Goal: Task Accomplishment & Management: Complete application form

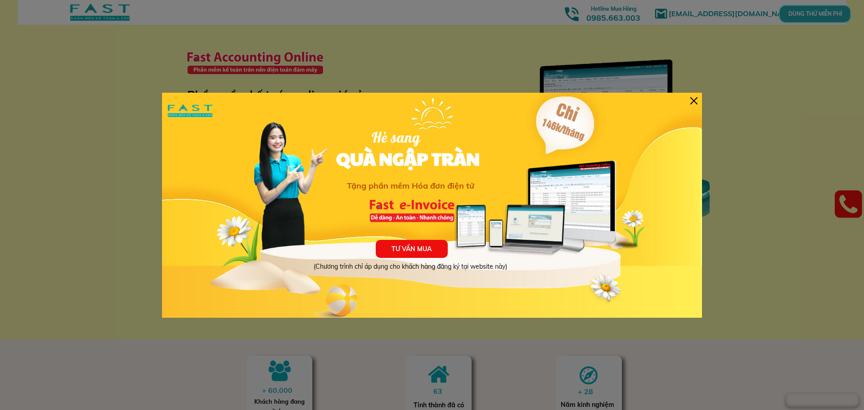
click at [694, 103] on div at bounding box center [693, 100] width 7 height 7
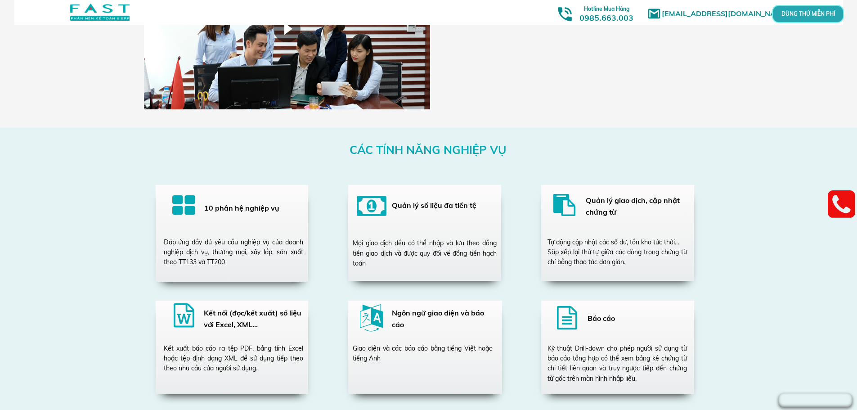
scroll to position [1485, 0]
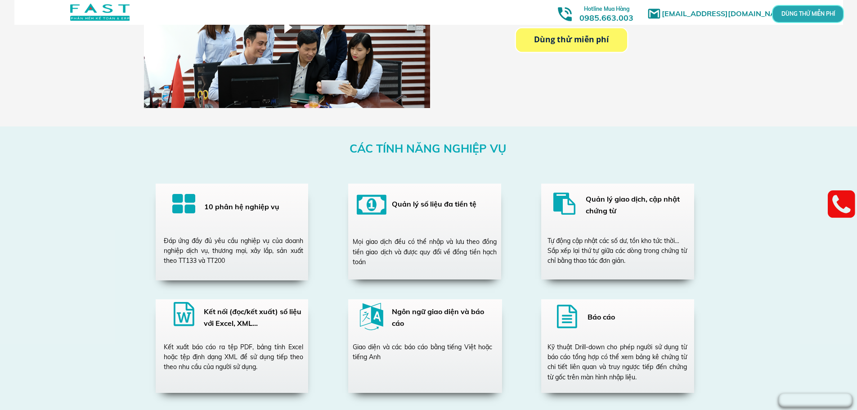
click at [556, 50] on p "Dùng thử miễn phí" at bounding box center [571, 40] width 111 height 24
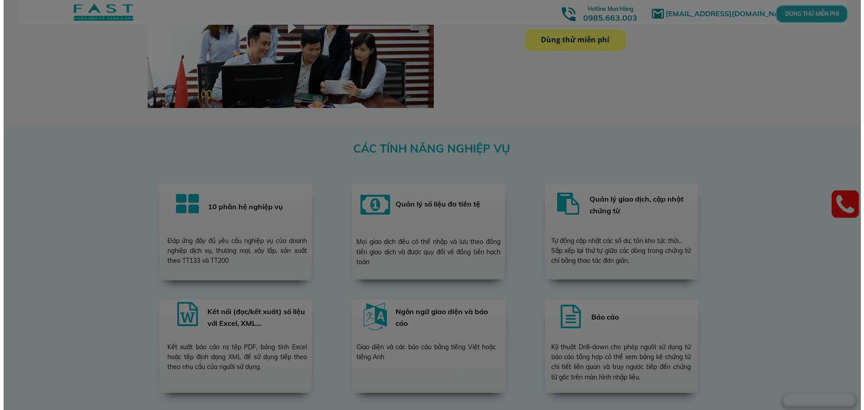
scroll to position [0, 0]
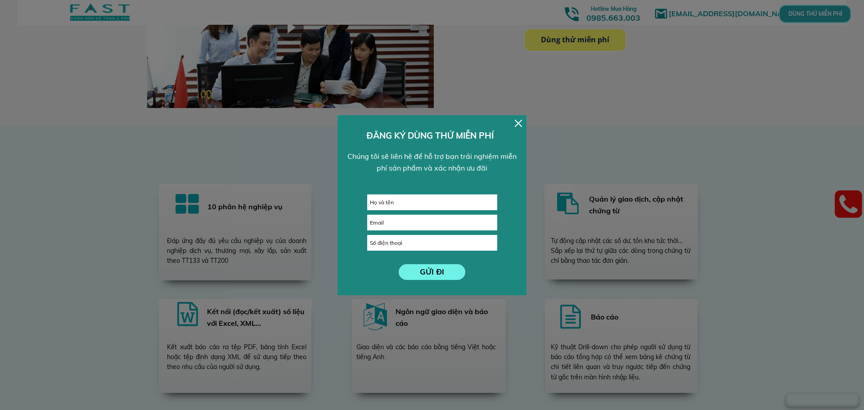
click at [518, 125] on div at bounding box center [518, 123] width 7 height 7
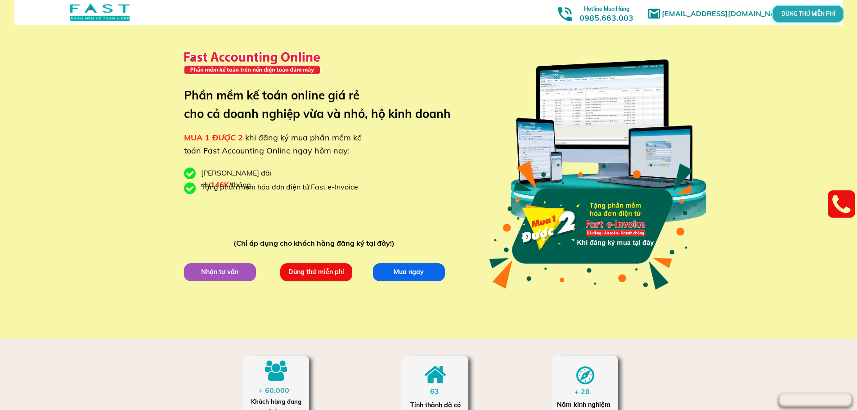
click at [207, 270] on p "Nhận tư vấn" at bounding box center [220, 271] width 76 height 19
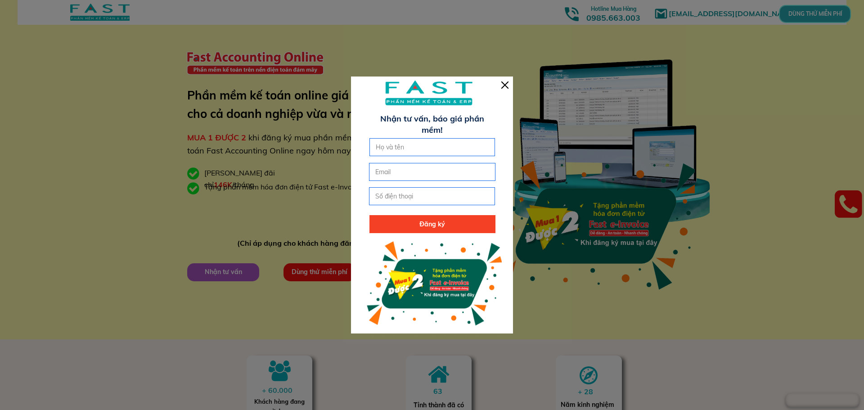
click at [411, 142] on input "text" at bounding box center [433, 147] width 118 height 17
type input "s"
type input "[PERSON_NAME]"
click at [396, 199] on input "tel" at bounding box center [432, 196] width 118 height 17
type input "0942515986"
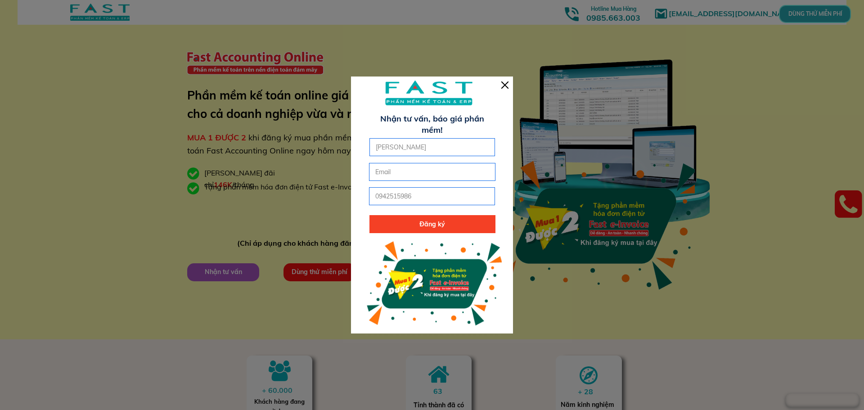
click at [403, 220] on p "Đăng ký" at bounding box center [433, 224] width 126 height 18
click at [401, 179] on input "email" at bounding box center [432, 171] width 118 height 17
type input "j"
type input "d"
type input "[EMAIL_ADDRESS][DOMAIN_NAME]"
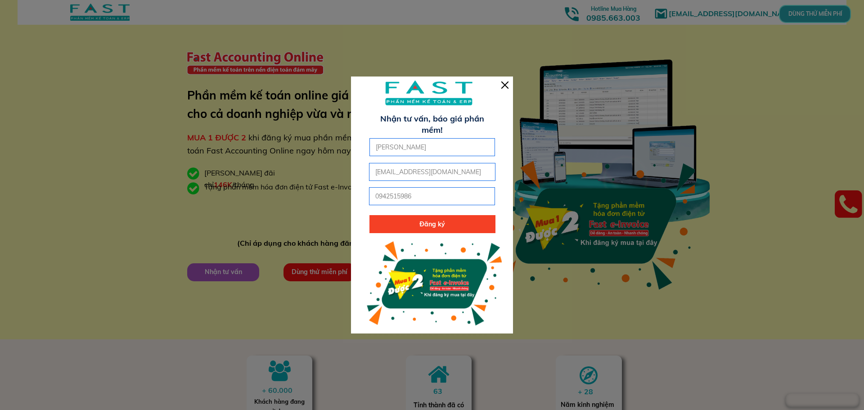
click at [408, 227] on p "Đăng ký" at bounding box center [433, 224] width 126 height 18
